Goal: Task Accomplishment & Management: Manage account settings

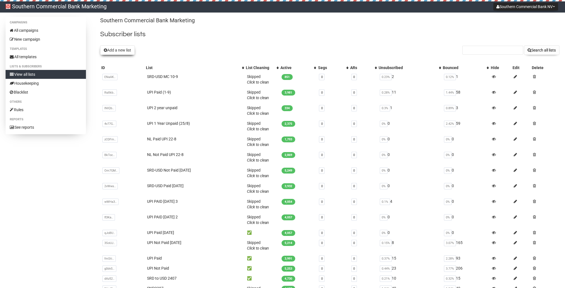
click at [121, 50] on button "Add a new list" at bounding box center [117, 49] width 35 height 9
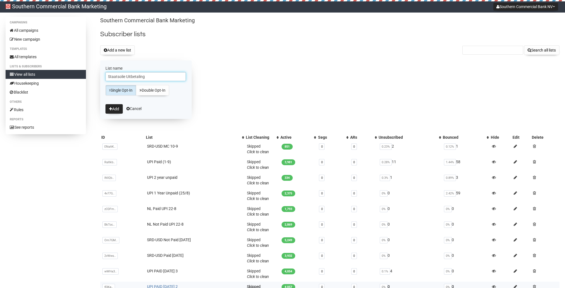
type input "Staatsolie Uitbetaling"
click at [118, 106] on button "Add" at bounding box center [113, 108] width 17 height 9
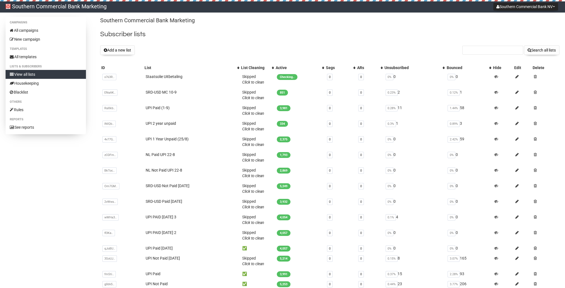
click at [210, 45] on div "Southern Commercial Bank Marketing Subscriber lists Add a new list Search all l…" at bounding box center [329, 201] width 459 height 368
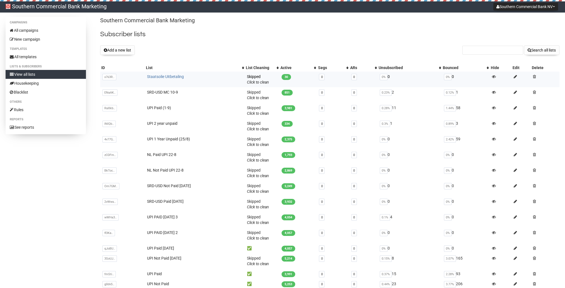
click at [158, 76] on link "Staatsolie Uitbetaling" at bounding box center [165, 76] width 37 height 4
